Goal: Information Seeking & Learning: Learn about a topic

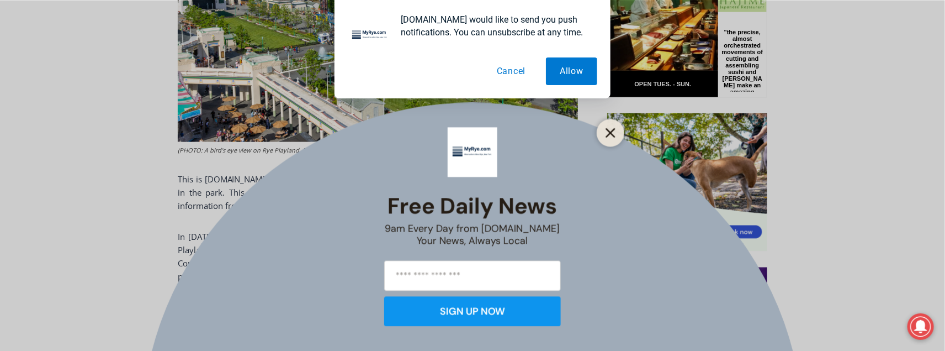
click at [610, 137] on button "Close" at bounding box center [610, 132] width 15 height 15
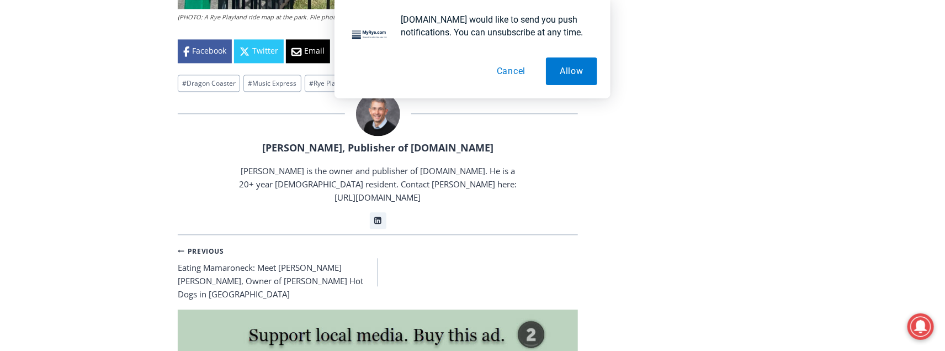
scroll to position [3125, 0]
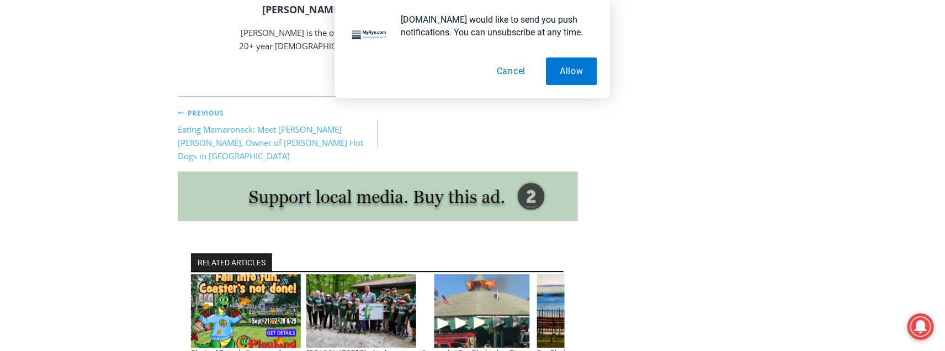
click at [231, 127] on link "Previous Previous Eating Mamaroneck: Meet Gene Christian Baca, Owner of Walter’…" at bounding box center [278, 133] width 200 height 57
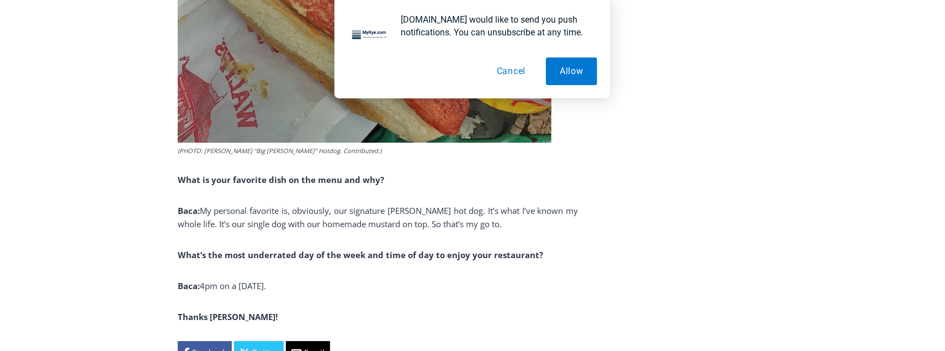
scroll to position [3318, 0]
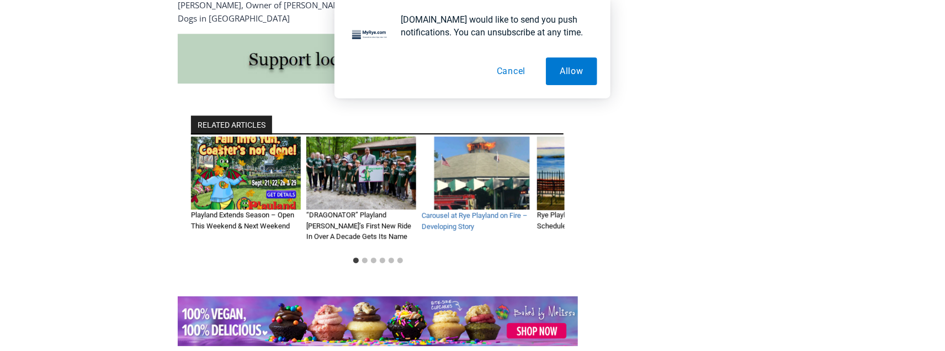
scroll to position [3263, 0]
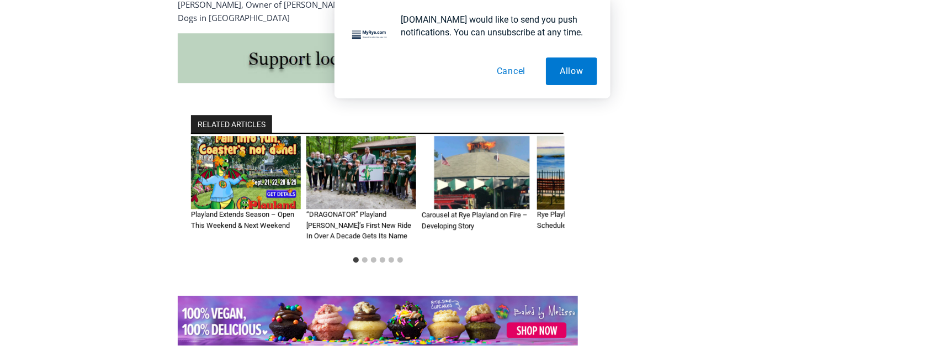
click at [463, 182] on img "3 of 6" at bounding box center [477, 172] width 110 height 73
click at [462, 210] on link "Carousel at Rye Playland on Fire – Developing Story" at bounding box center [475, 219] width 106 height 19
click at [514, 76] on button "Cancel" at bounding box center [511, 71] width 57 height 28
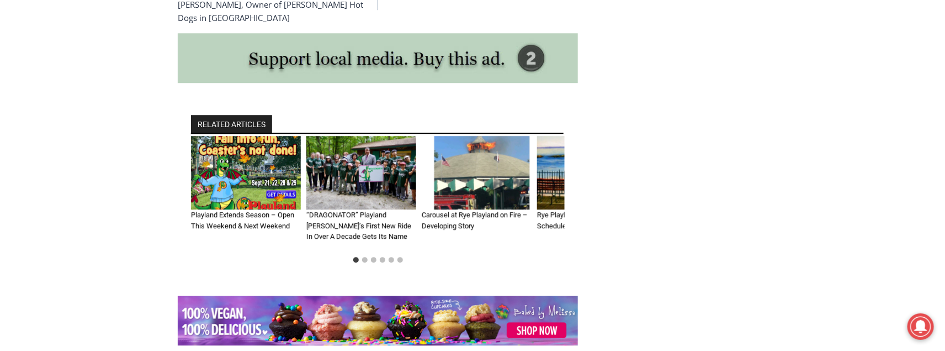
click at [459, 167] on img "3 of 6" at bounding box center [477, 172] width 110 height 73
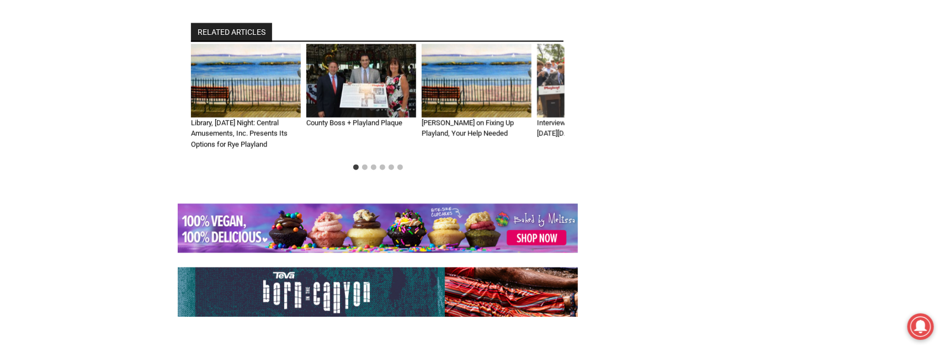
scroll to position [2823, 0]
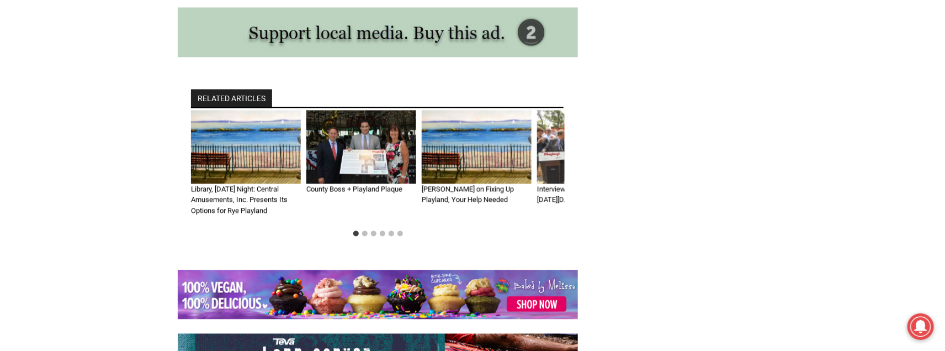
click at [257, 156] on img "1 of 6" at bounding box center [246, 146] width 110 height 73
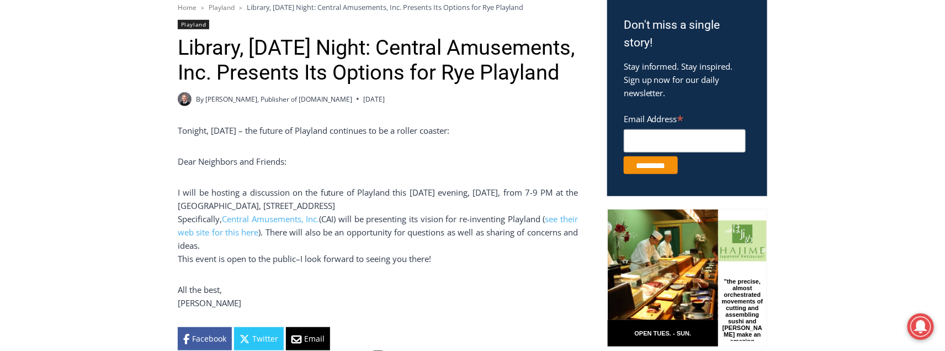
scroll to position [449, 0]
